Goal: Navigation & Orientation: Find specific page/section

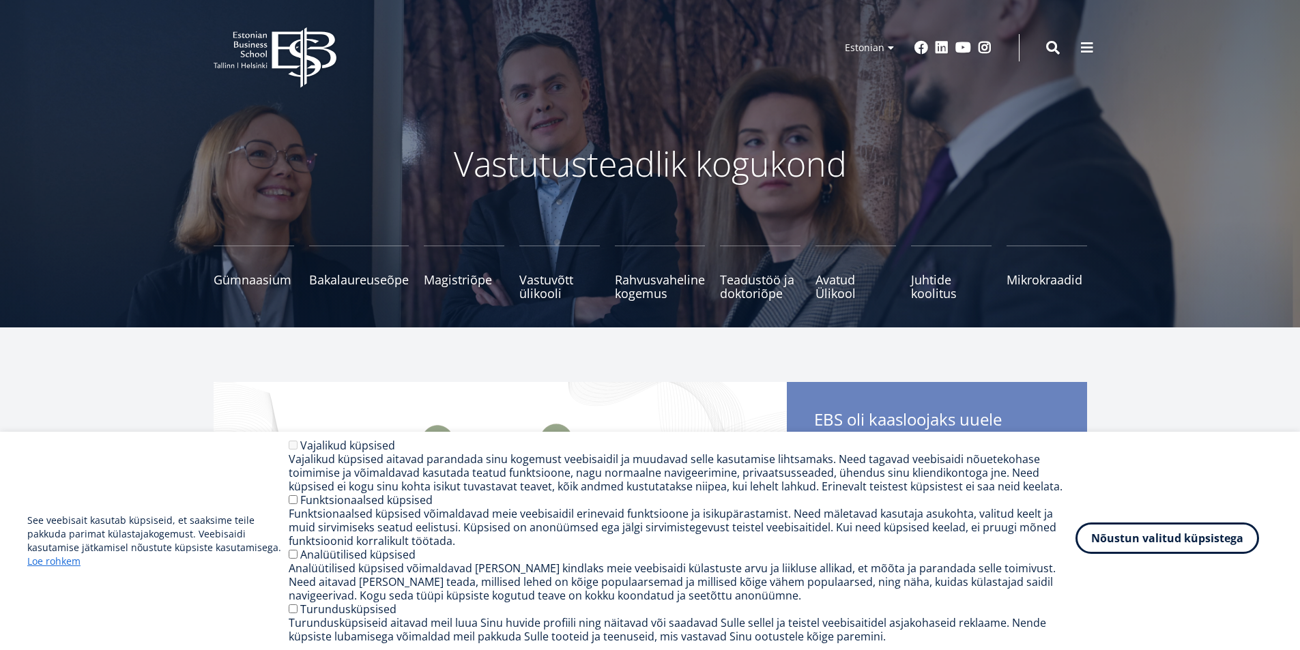
click at [1129, 546] on button "Nõustun valitud küpsistega" at bounding box center [1167, 538] width 184 height 31
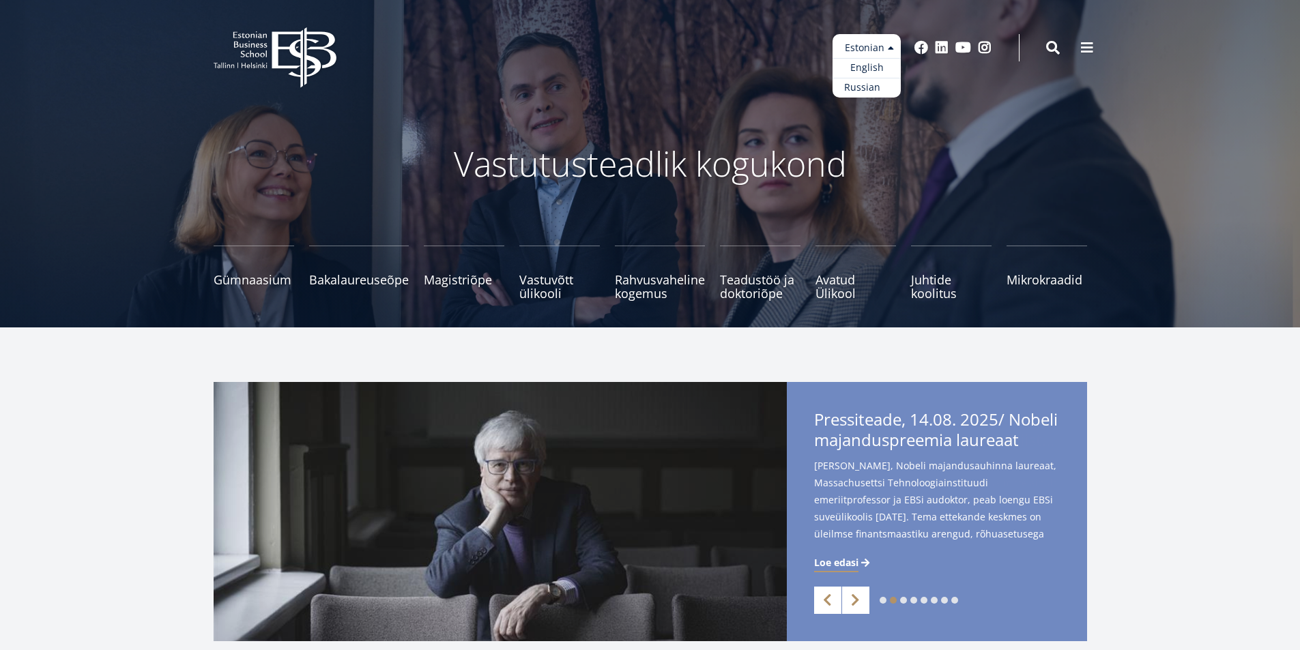
click at [862, 86] on link "Russian" at bounding box center [866, 88] width 68 height 20
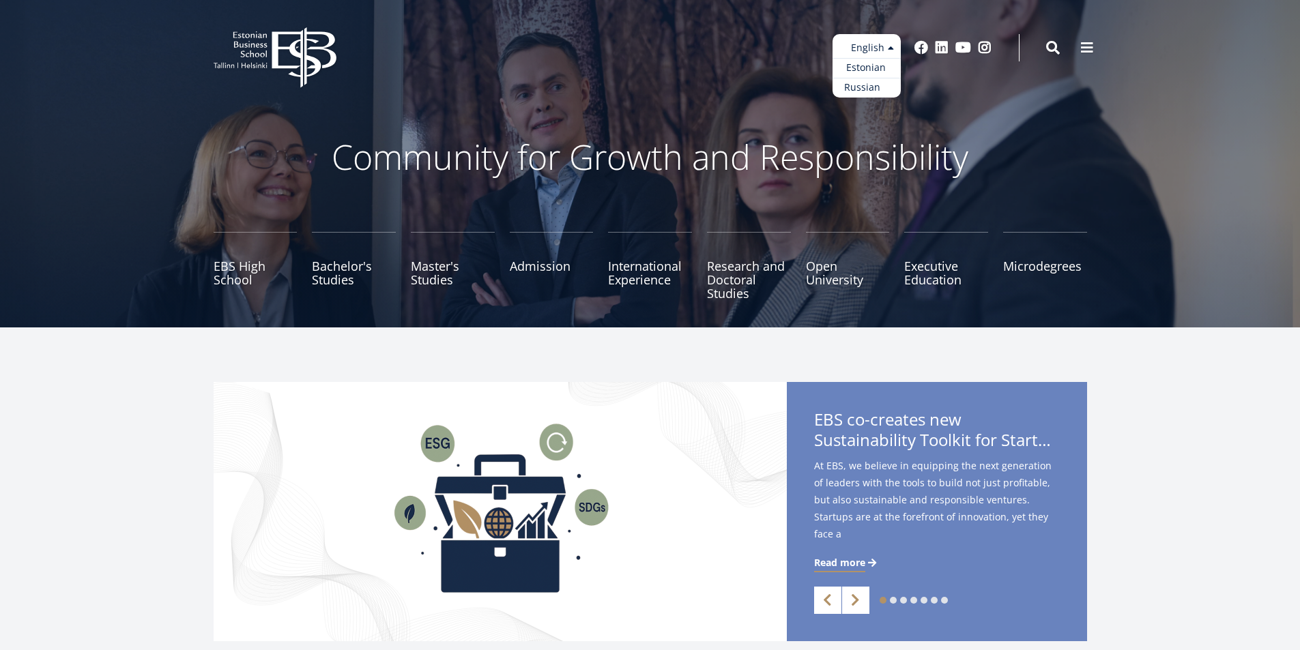
click at [861, 87] on link "Russian" at bounding box center [866, 88] width 68 height 20
click at [864, 87] on link "Russian" at bounding box center [866, 88] width 68 height 20
click at [867, 68] on link "Estonian" at bounding box center [866, 68] width 68 height 20
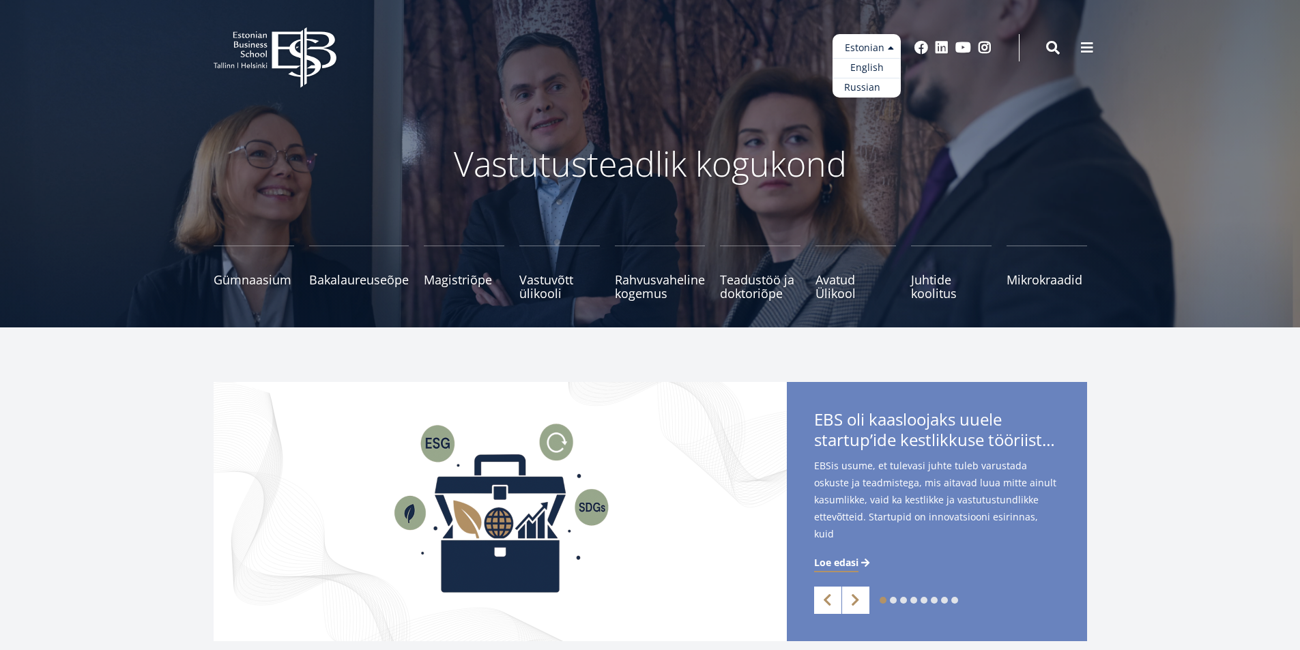
click at [867, 87] on link "Russian" at bounding box center [866, 88] width 68 height 20
drag, startPoint x: 743, startPoint y: 91, endPoint x: 691, endPoint y: 88, distance: 52.6
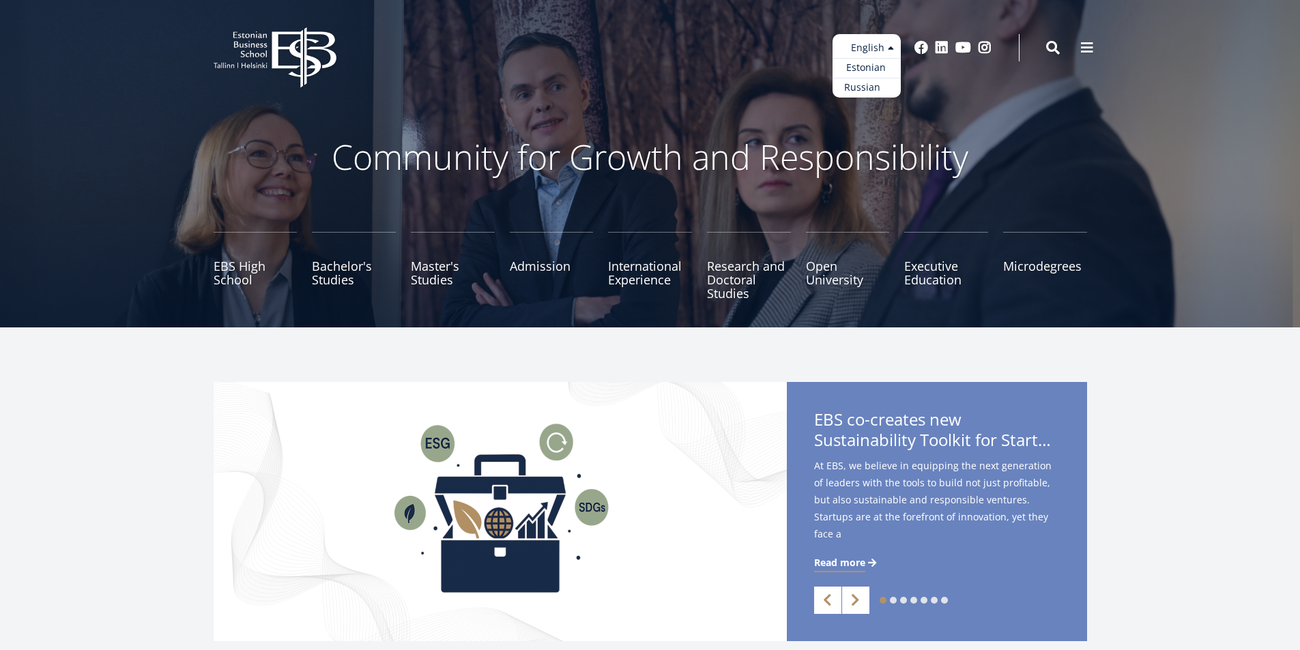
click at [864, 87] on link "Russian" at bounding box center [866, 88] width 68 height 20
drag, startPoint x: 858, startPoint y: 87, endPoint x: 848, endPoint y: 80, distance: 12.3
